Goal: Navigation & Orientation: Find specific page/section

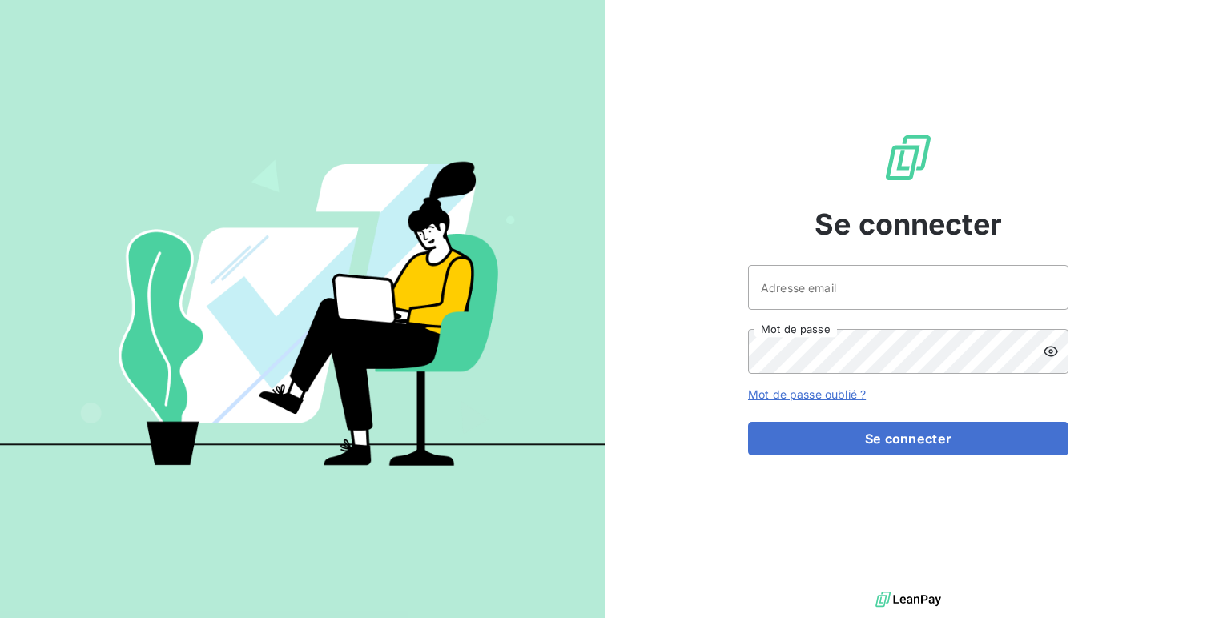
click at [774, 311] on div "Adresse email Mot de passe" at bounding box center [908, 319] width 320 height 109
click at [791, 288] on input "Adresse email" at bounding box center [908, 287] width 320 height 45
type input "admin@vecvitry"
click at [748, 422] on button "Se connecter" at bounding box center [908, 439] width 320 height 34
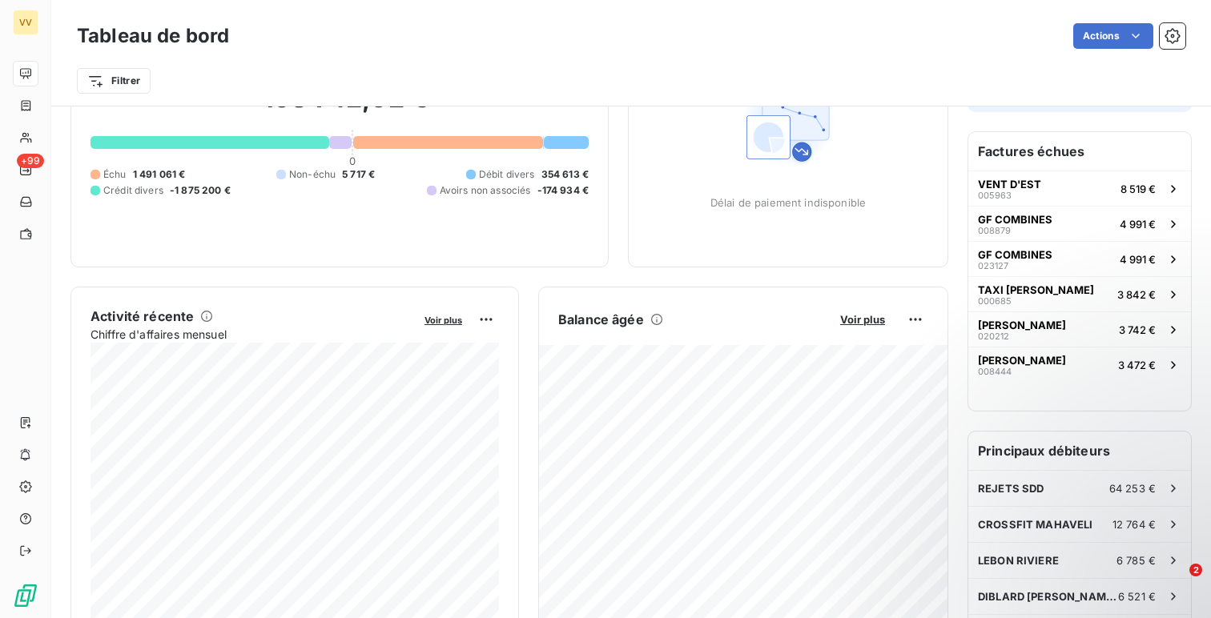
scroll to position [135, 0]
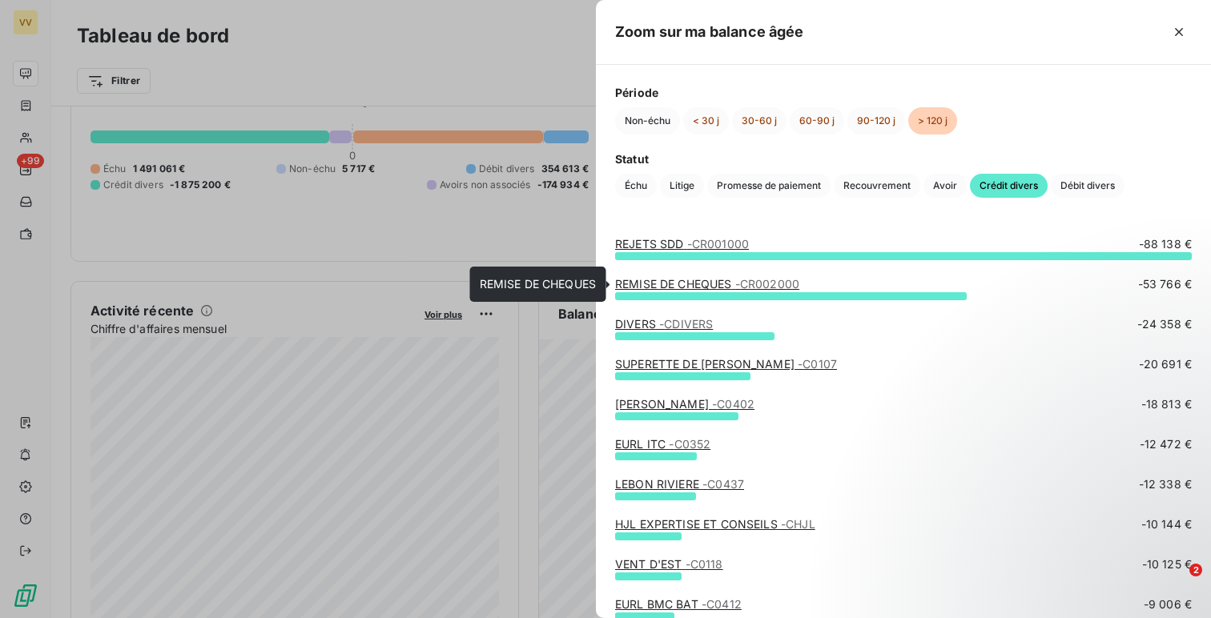
click at [690, 279] on link "REMISE DE CHEQUES - CR002000" at bounding box center [707, 284] width 184 height 14
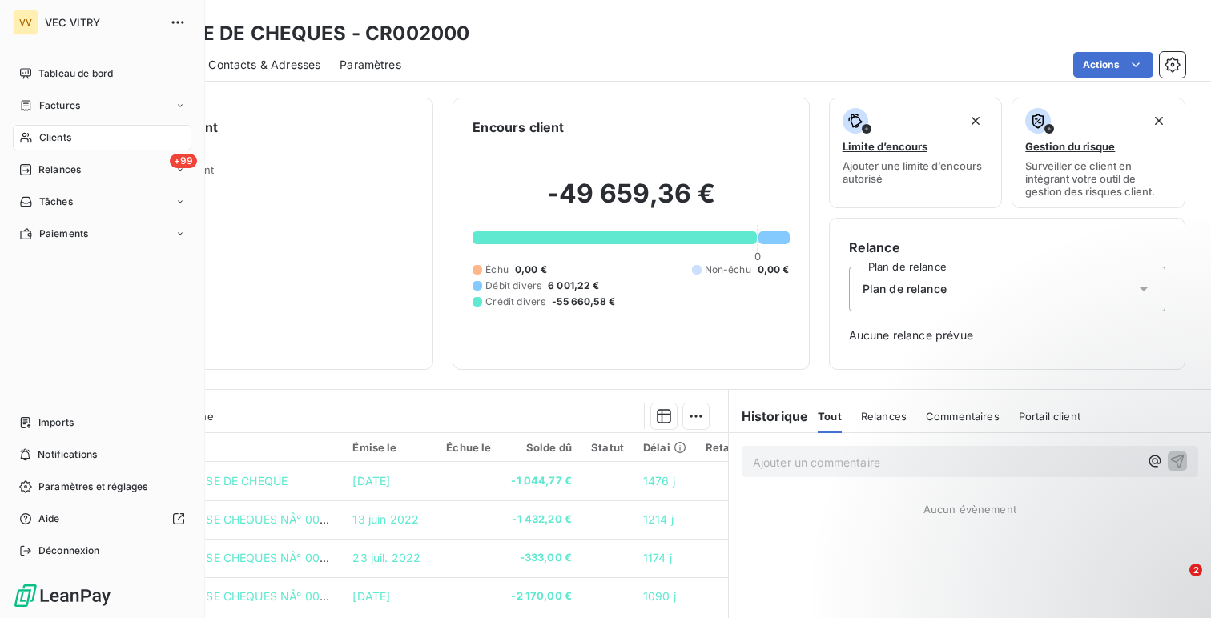
click at [21, 130] on div "Clients" at bounding box center [102, 138] width 179 height 26
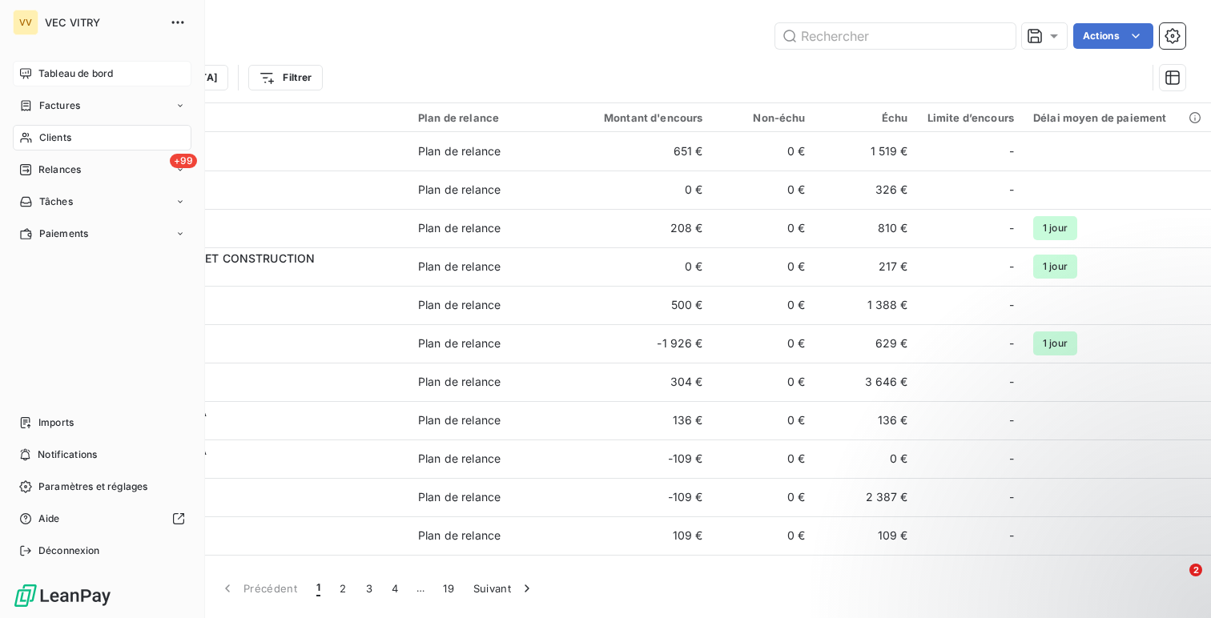
click at [26, 74] on icon at bounding box center [25, 73] width 13 height 13
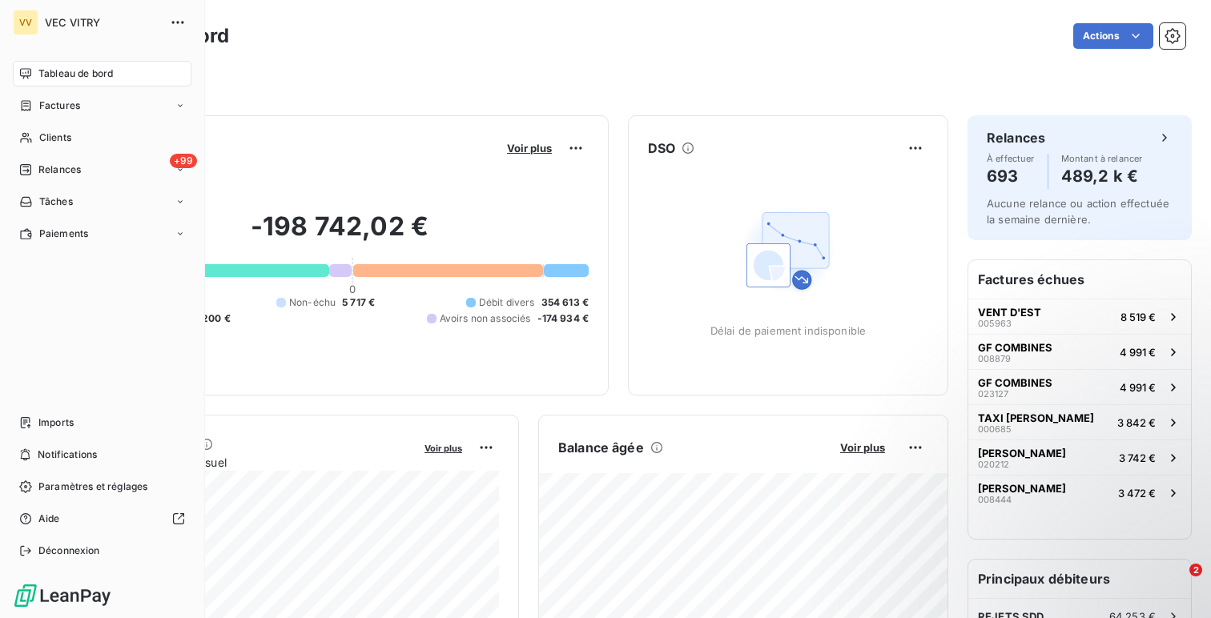
click at [49, 537] on nav "Imports Notifications Paramètres et réglages Aide Déconnexion" at bounding box center [102, 487] width 179 height 154
click at [49, 545] on span "Déconnexion" at bounding box center [69, 551] width 62 height 14
